Goal: Task Accomplishment & Management: Manage account settings

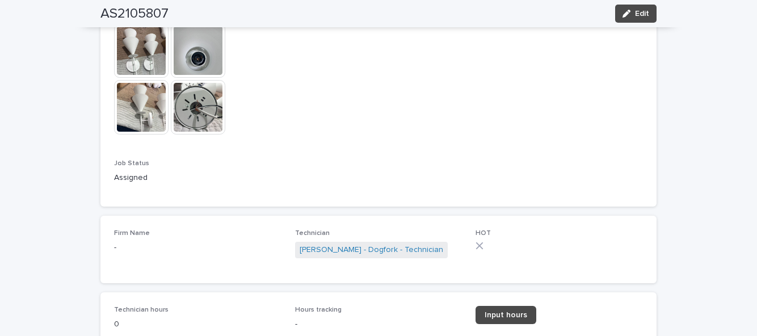
scroll to position [676, 0]
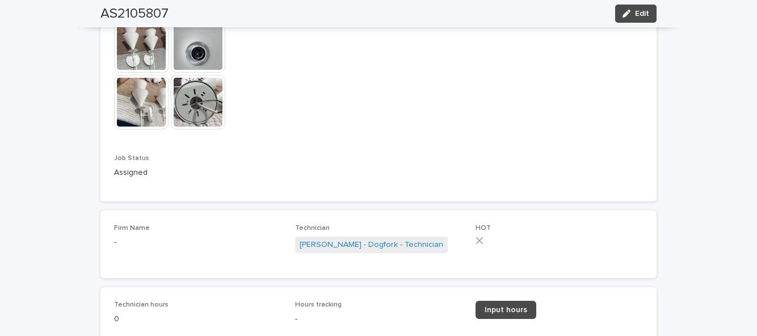
click at [513, 312] on span "Input hours" at bounding box center [506, 310] width 43 height 8
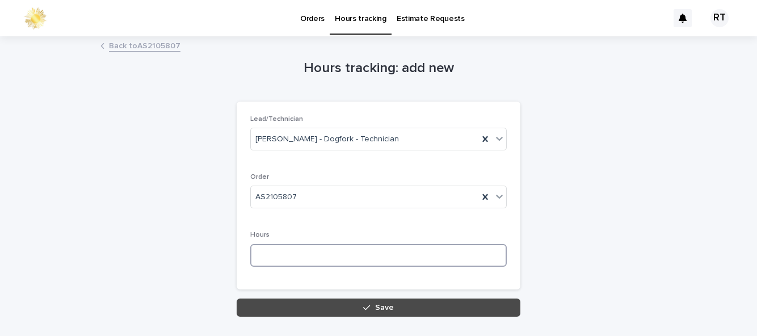
click at [301, 254] on input at bounding box center [378, 255] width 257 height 23
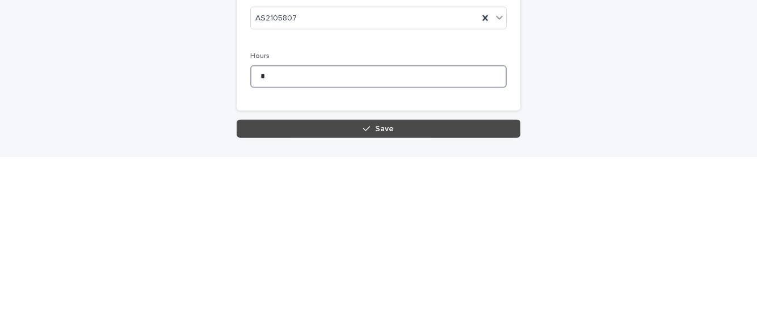
type input "*"
click at [377, 304] on span "Save" at bounding box center [384, 308] width 19 height 8
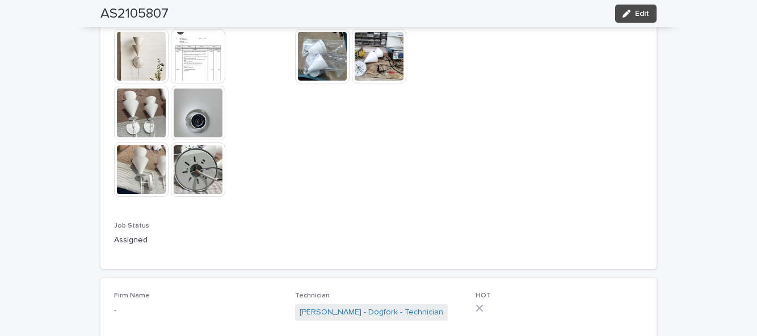
scroll to position [683, 0]
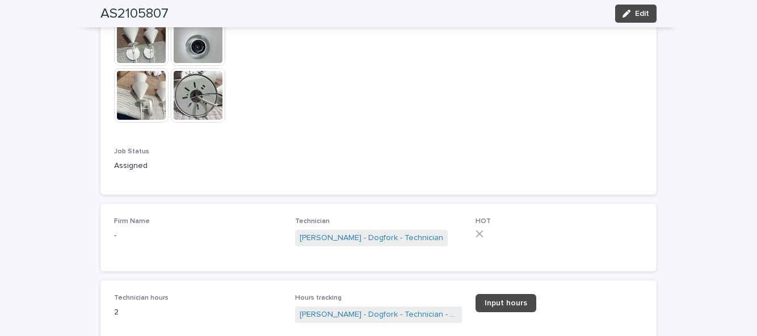
click at [636, 14] on span "Edit" at bounding box center [642, 14] width 14 height 8
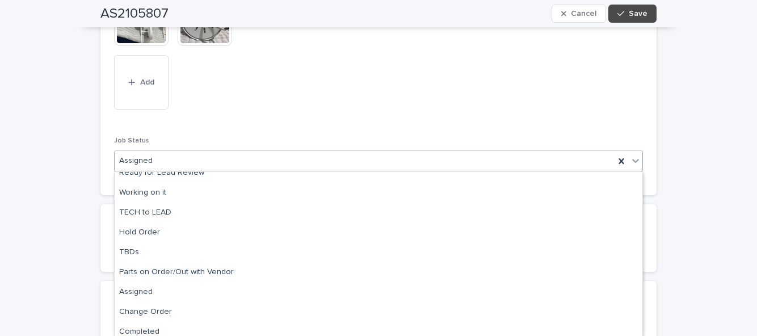
scroll to position [114, 0]
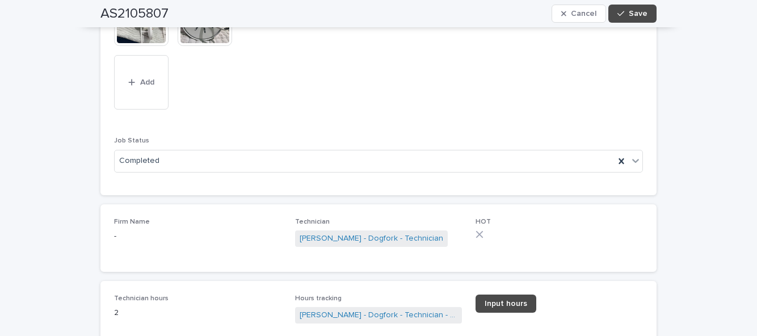
click at [649, 22] on button "Save" at bounding box center [632, 14] width 48 height 18
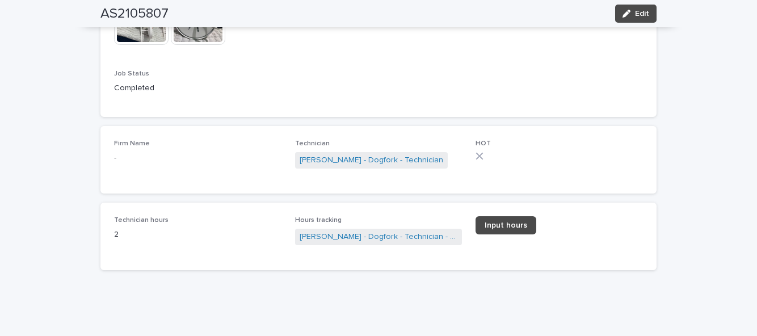
scroll to position [683, 0]
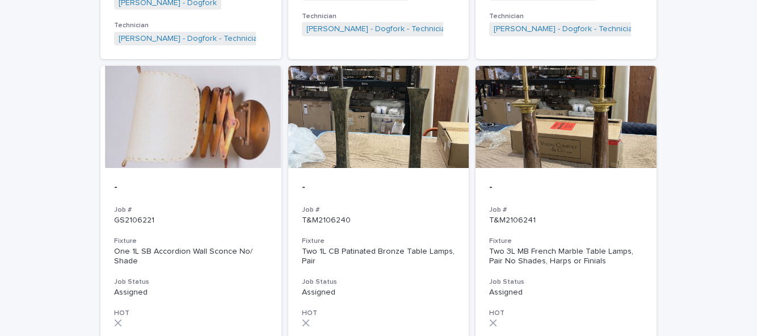
scroll to position [1153, 0]
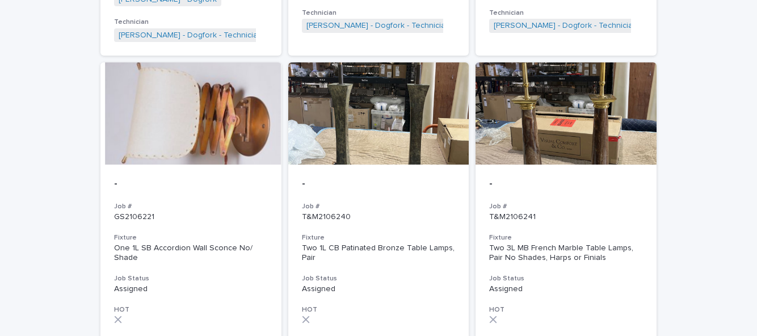
click at [177, 222] on div "- Job # GS2106221 Fixture One 1L SB Accordion Wall Sconce No/ Shade Job Status …" at bounding box center [190, 287] width 181 height 244
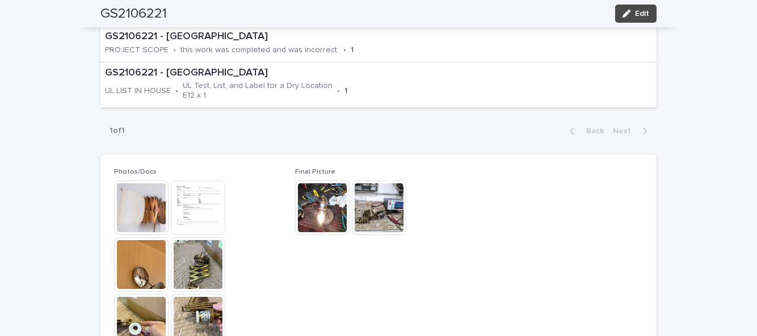
scroll to position [594, 0]
click at [135, 180] on img at bounding box center [141, 207] width 54 height 54
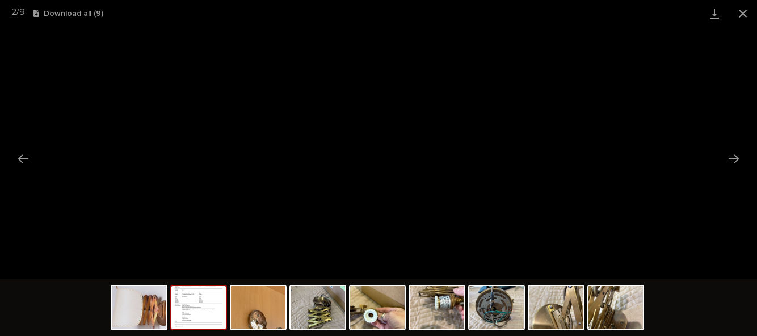
scroll to position [0, 0]
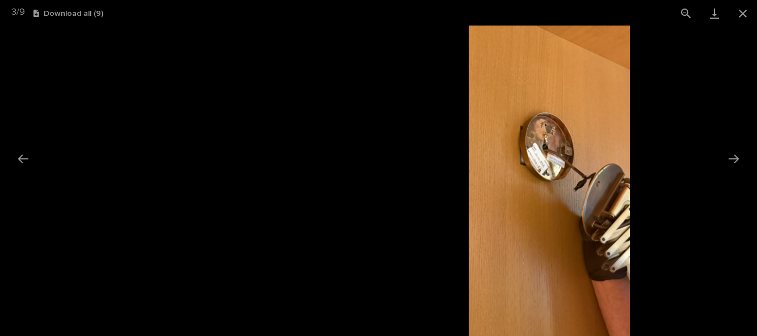
click at [20, 170] on button "Previous slide" at bounding box center [23, 159] width 24 height 22
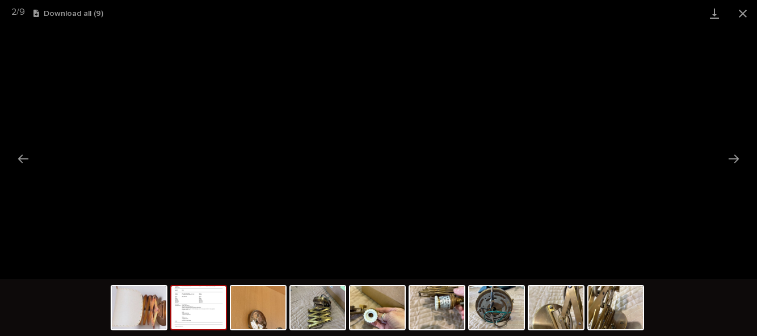
click at [736, 170] on button "Next slide" at bounding box center [734, 159] width 24 height 22
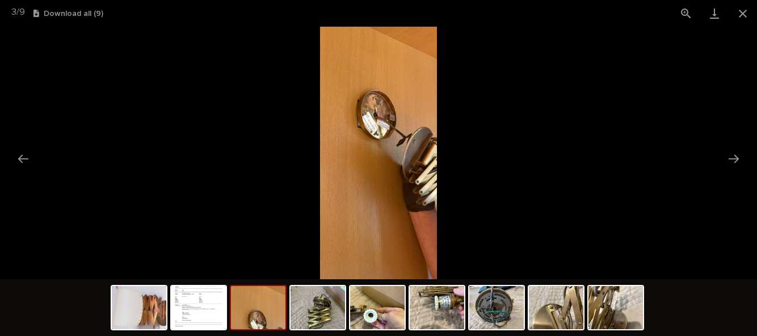
click at [739, 170] on button "Next slide" at bounding box center [734, 159] width 24 height 22
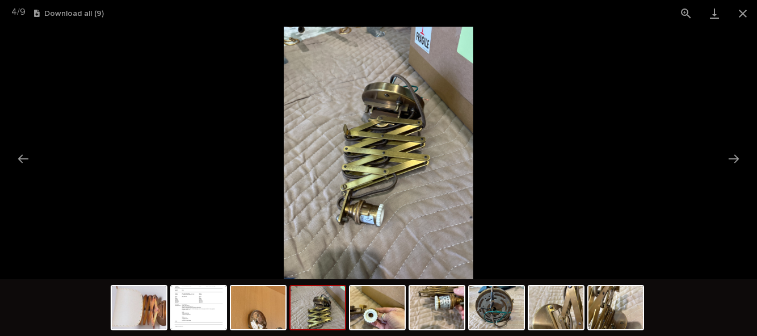
click at [736, 170] on button "Next slide" at bounding box center [734, 159] width 24 height 22
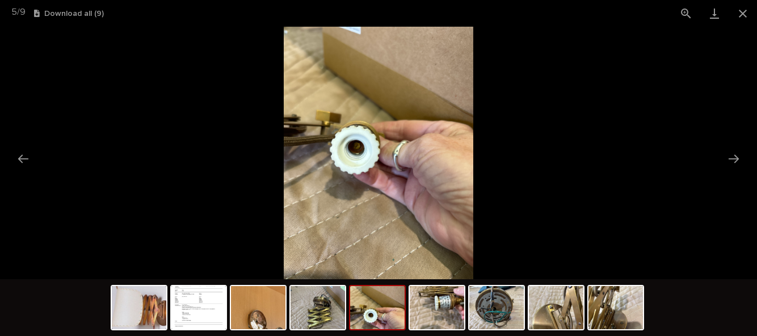
click at [732, 170] on button "Next slide" at bounding box center [734, 159] width 24 height 22
click at [740, 170] on button "Next slide" at bounding box center [734, 159] width 24 height 22
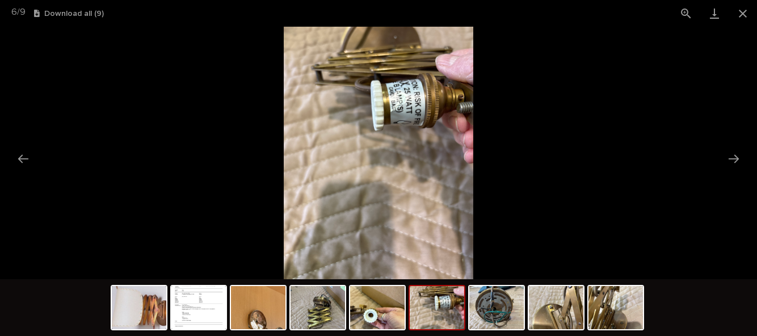
click at [738, 170] on button "Next slide" at bounding box center [734, 159] width 24 height 22
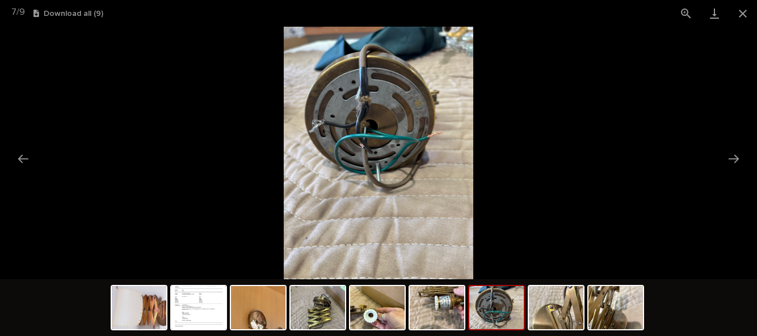
click at [746, 201] on picture at bounding box center [378, 153] width 757 height 253
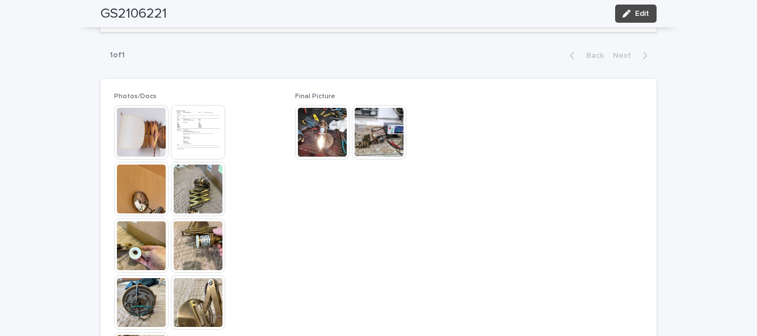
scroll to position [663, 0]
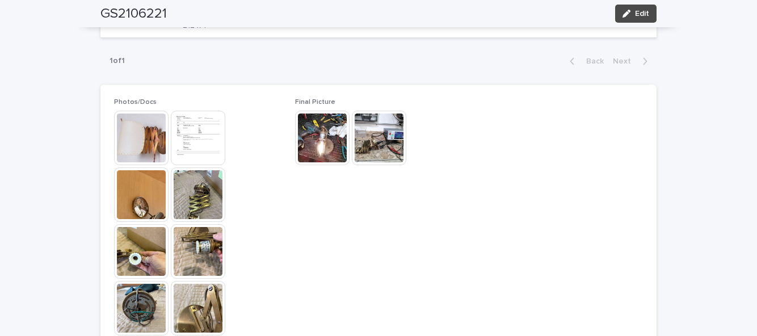
click at [191, 167] on img at bounding box center [198, 194] width 54 height 54
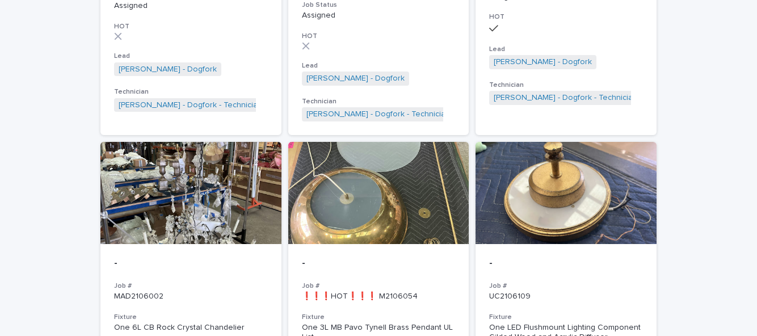
scroll to position [363, 0]
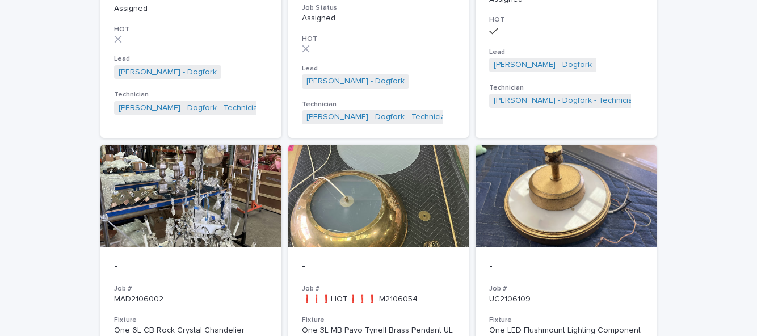
click at [589, 261] on p "-" at bounding box center [566, 267] width 154 height 12
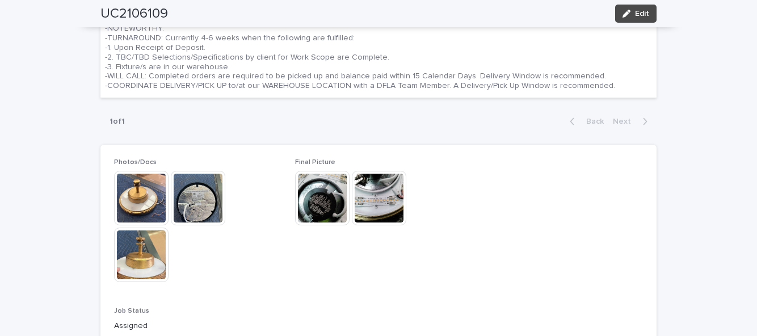
scroll to position [526, 0]
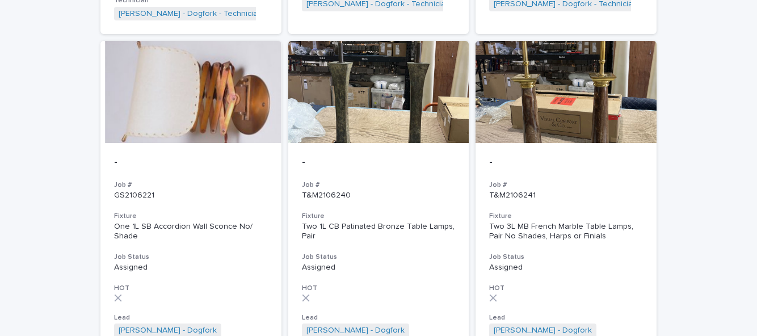
scroll to position [1175, 0]
click at [187, 195] on div "- Job # GS2106221 Fixture One 1L SB Accordion Wall Sconce No/ Shade Job Status …" at bounding box center [190, 264] width 181 height 244
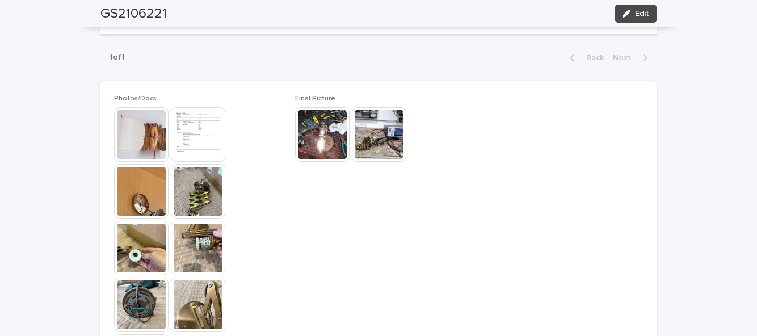
scroll to position [665, 0]
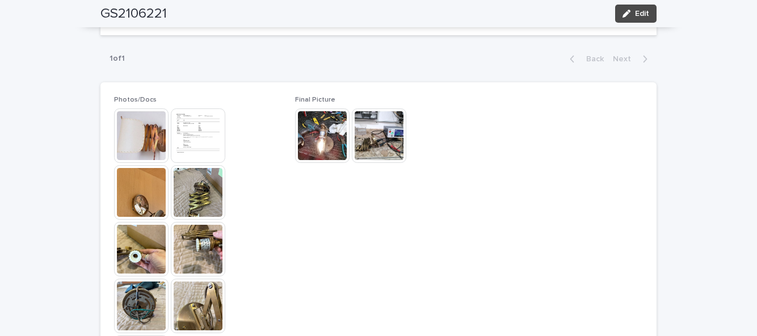
click at [209, 308] on img at bounding box center [198, 306] width 54 height 54
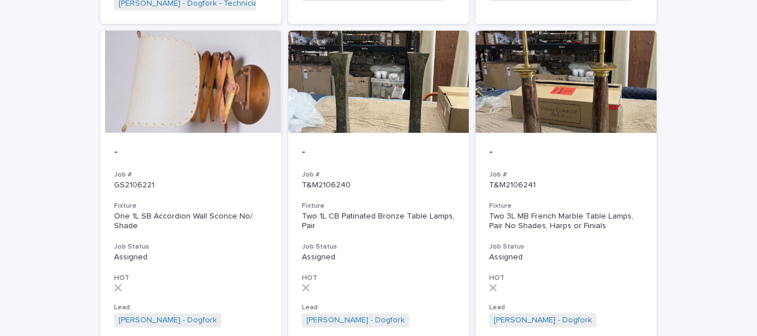
scroll to position [1224, 0]
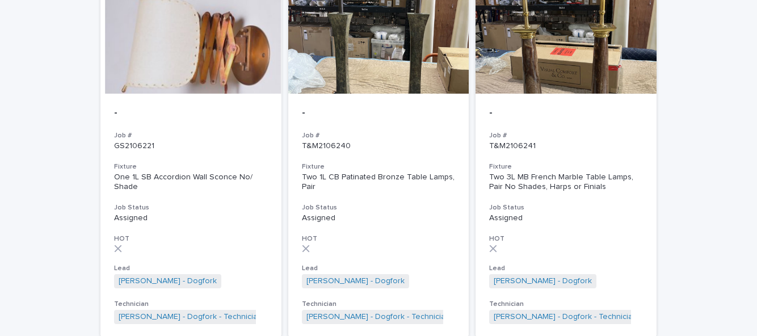
click at [151, 176] on div "One 1L SB Accordion Wall Sconce No/ Shade" at bounding box center [191, 182] width 154 height 19
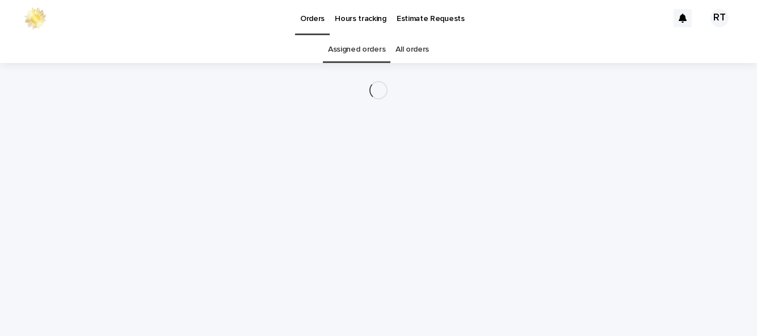
scroll to position [36, 0]
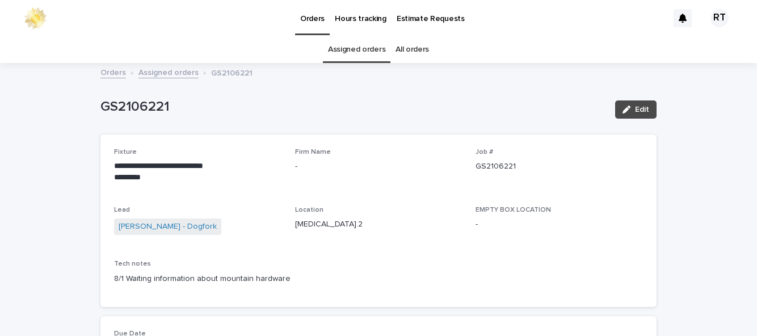
click at [639, 106] on span "Edit" at bounding box center [642, 110] width 14 height 8
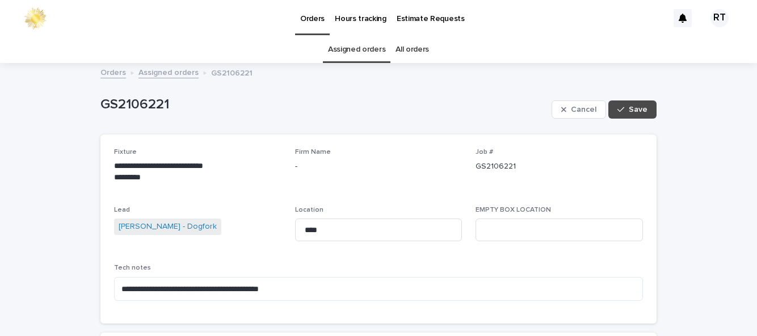
click at [637, 106] on span "Save" at bounding box center [638, 110] width 19 height 8
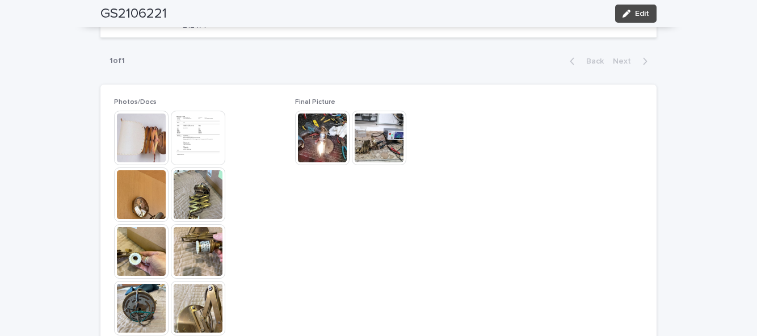
scroll to position [686, 0]
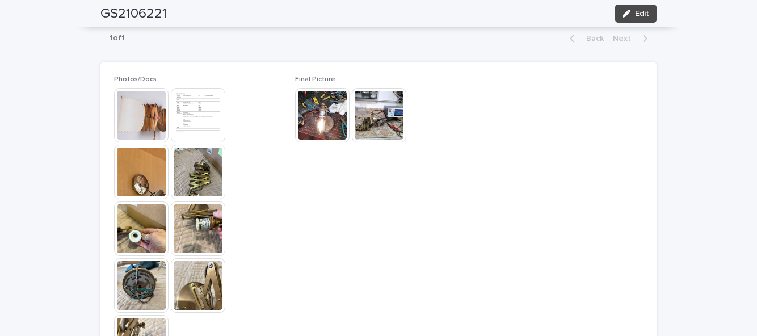
click at [652, 18] on button "Edit" at bounding box center [635, 14] width 41 height 18
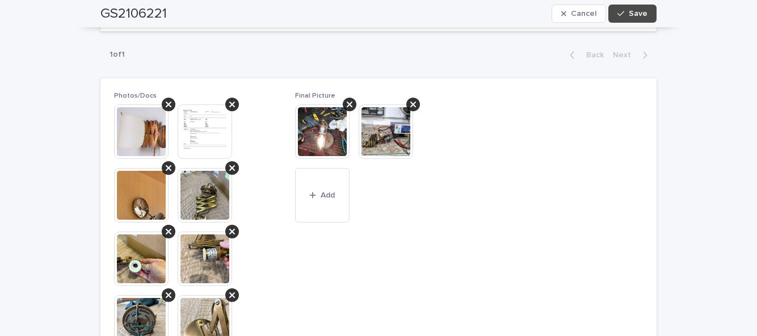
scroll to position [715, 0]
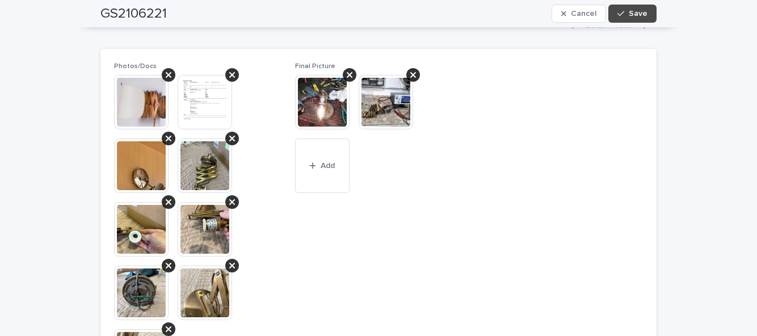
click at [326, 162] on span "Add" at bounding box center [328, 166] width 14 height 8
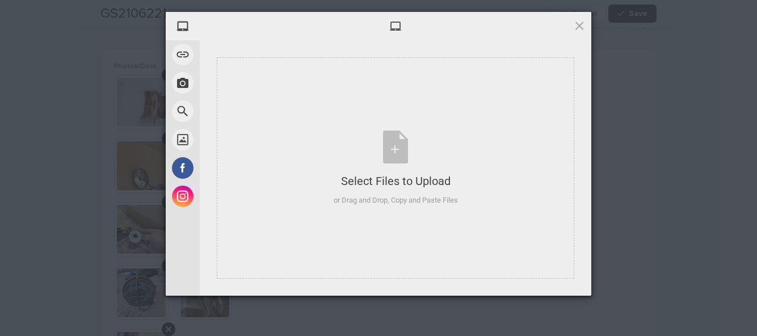
click at [405, 152] on div "Select Files to Upload or Drag and Drop, Copy and Paste Files" at bounding box center [396, 168] width 124 height 75
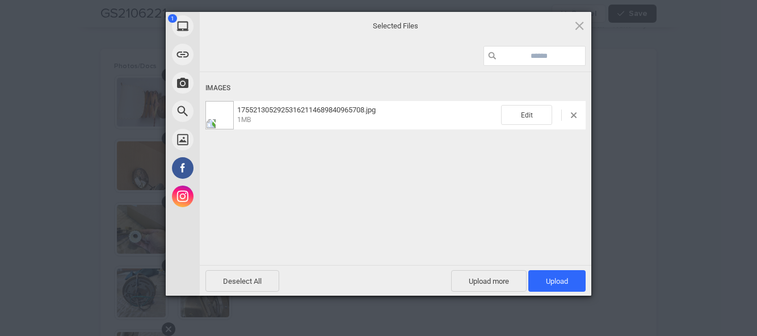
click at [569, 280] on span "Upload 1" at bounding box center [556, 281] width 57 height 22
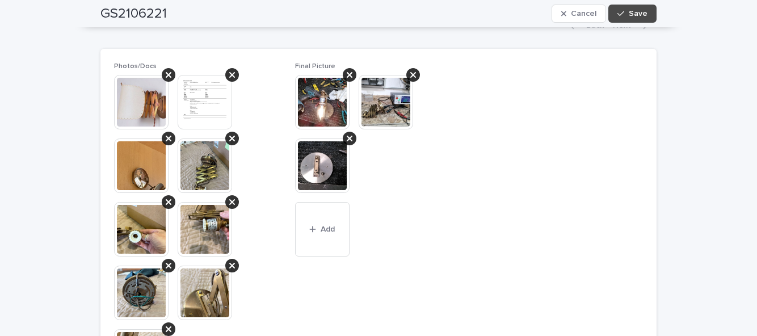
click at [350, 134] on icon at bounding box center [350, 138] width 6 height 9
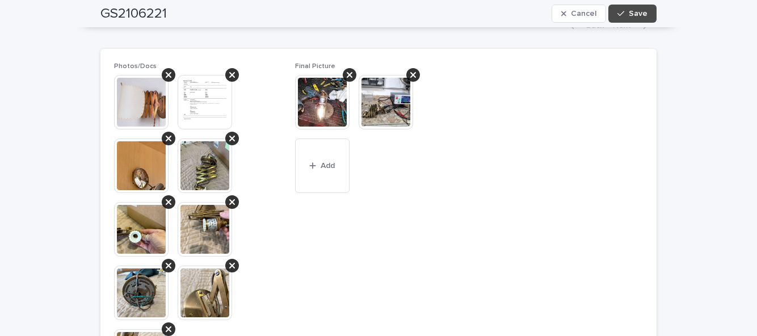
click at [585, 22] on button "Cancel" at bounding box center [579, 14] width 54 height 18
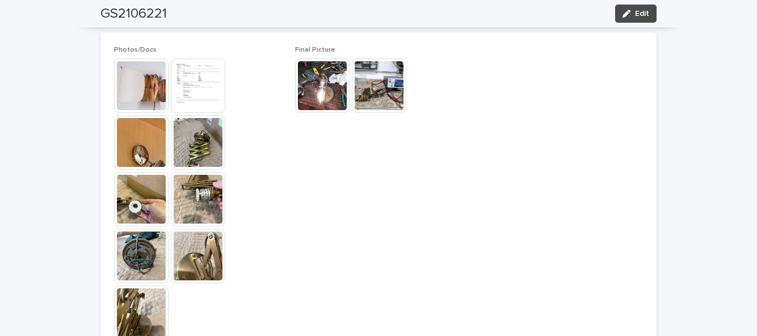
click at [636, 14] on span "Edit" at bounding box center [642, 14] width 14 height 8
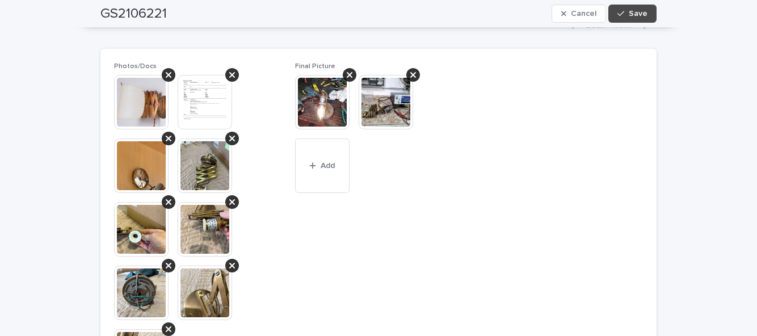
scroll to position [715, 0]
click at [583, 18] on button "Cancel" at bounding box center [579, 14] width 54 height 18
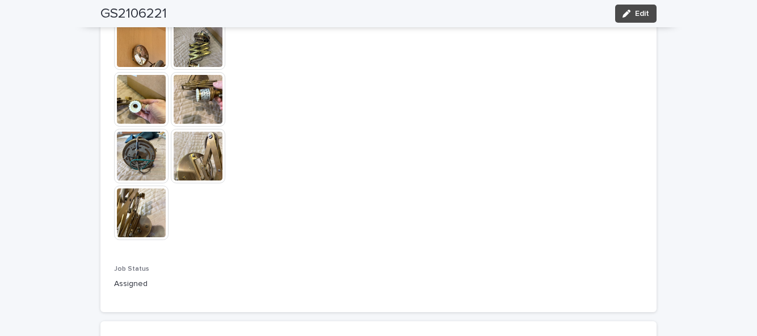
scroll to position [816, 0]
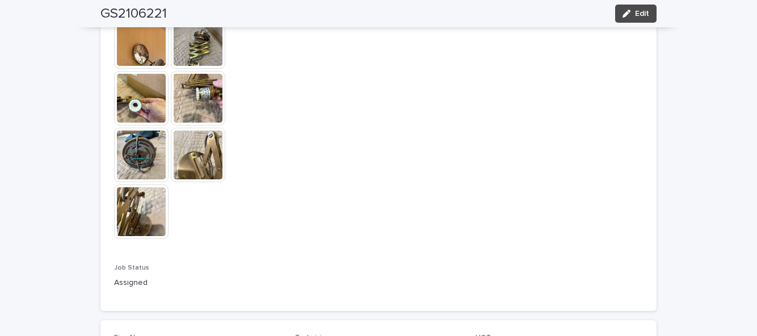
click at [646, 20] on button "Edit" at bounding box center [635, 14] width 41 height 18
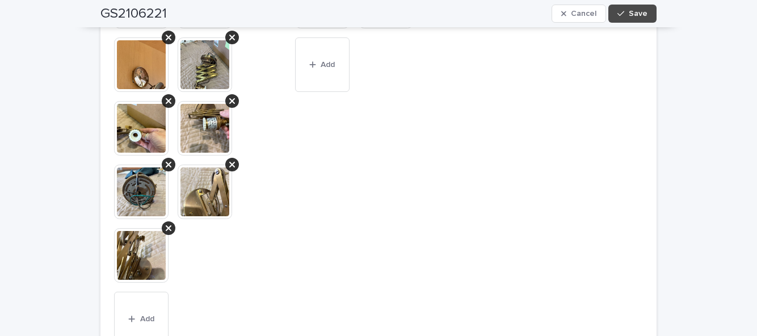
click at [145, 315] on span "Add" at bounding box center [147, 319] width 14 height 8
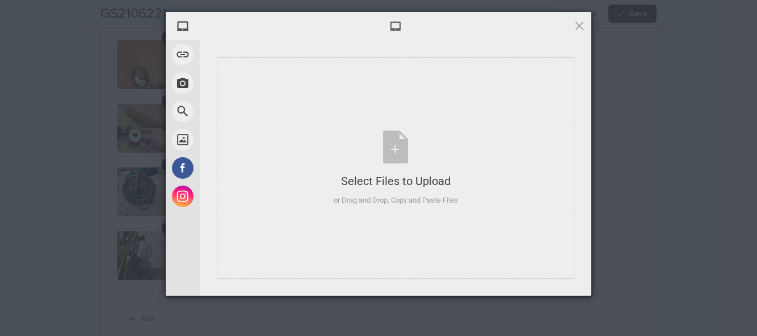
click at [392, 156] on div "Select Files to Upload or Drag and Drop, Copy and Paste Files" at bounding box center [396, 168] width 124 height 75
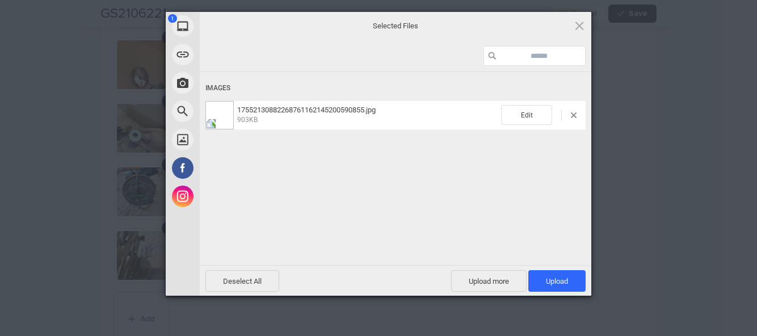
click at [568, 277] on span "Upload 1" at bounding box center [557, 281] width 22 height 9
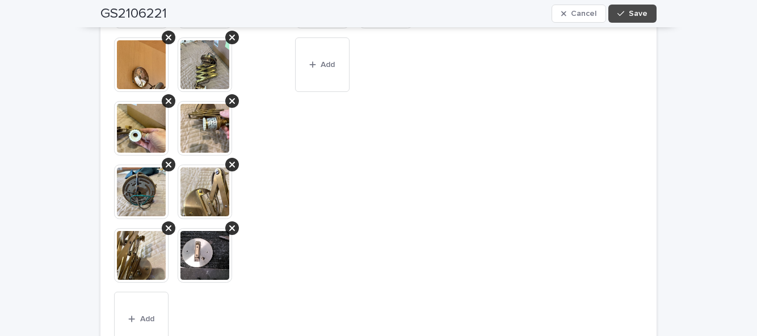
click at [645, 20] on button "Save" at bounding box center [632, 14] width 48 height 18
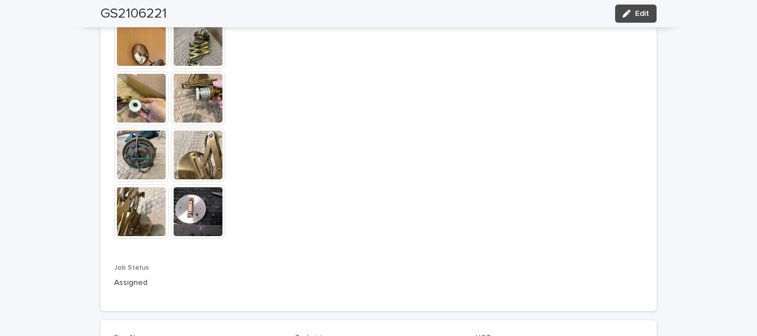
click at [131, 212] on img at bounding box center [141, 211] width 54 height 54
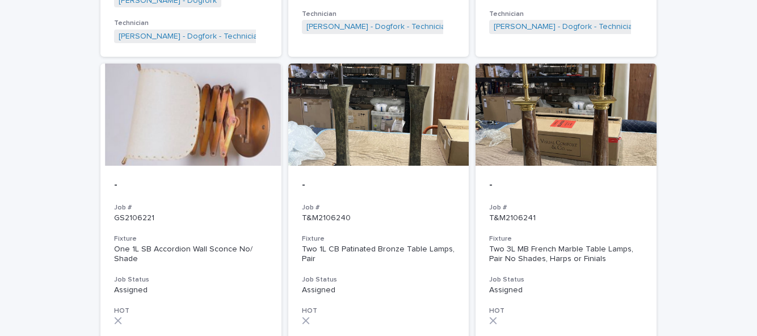
scroll to position [1152, 0]
click at [220, 203] on h3 "Job #" at bounding box center [191, 207] width 154 height 9
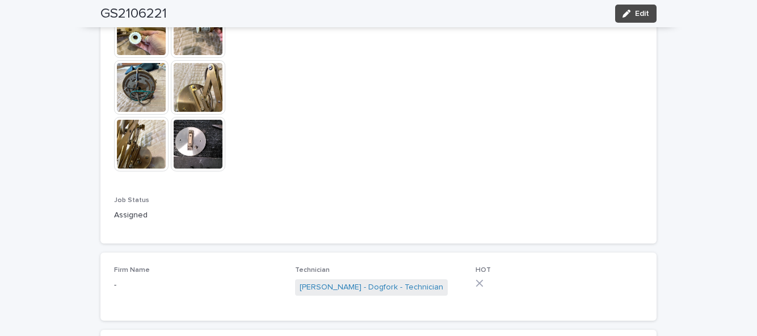
scroll to position [926, 0]
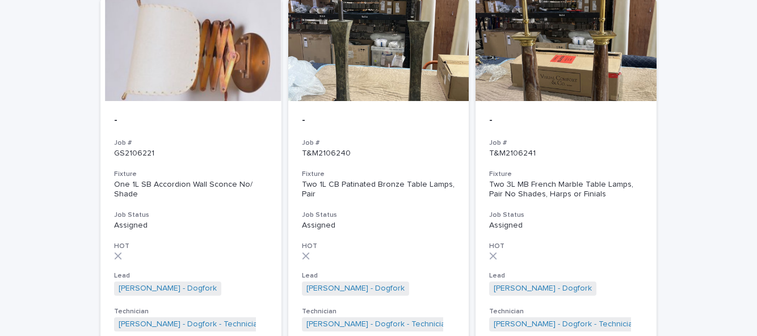
scroll to position [1224, 0]
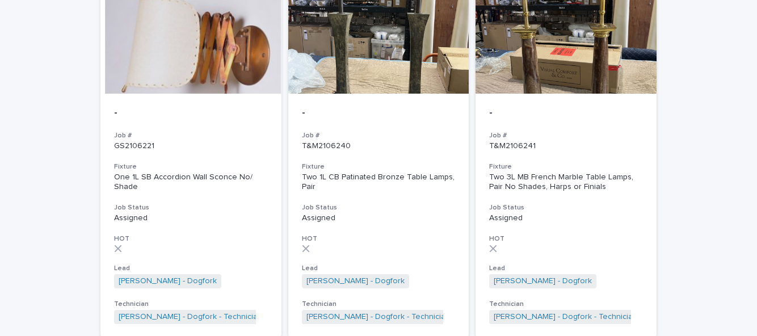
click at [376, 203] on h3 "Job Status" at bounding box center [379, 207] width 154 height 9
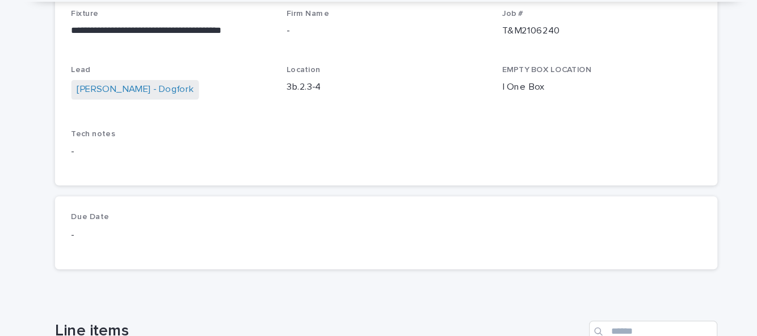
scroll to position [114, 0]
click at [161, 205] on p "Due Date" at bounding box center [197, 209] width 167 height 8
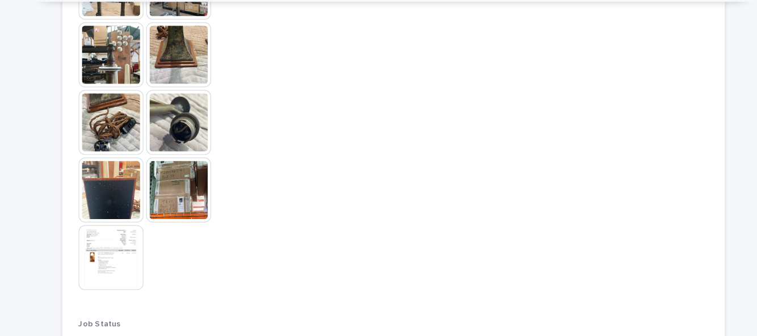
scroll to position [639, 0]
